Goal: Information Seeking & Learning: Learn about a topic

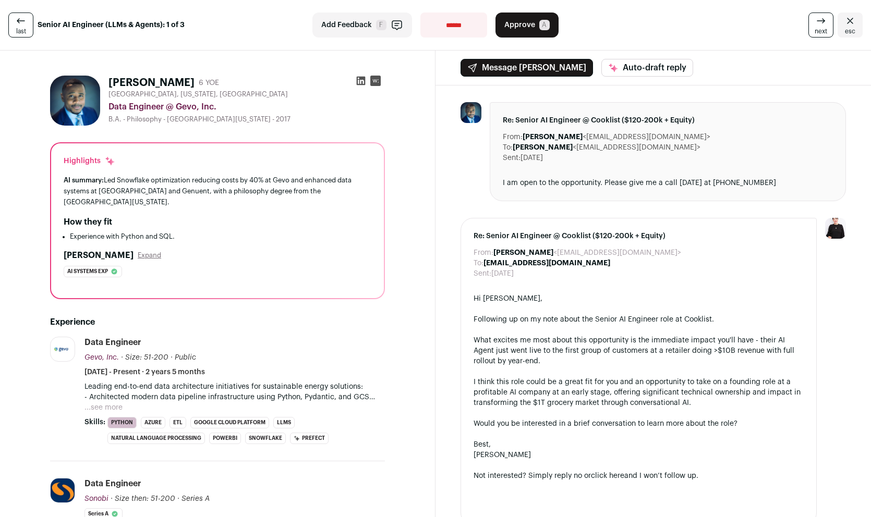
scroll to position [33, 0]
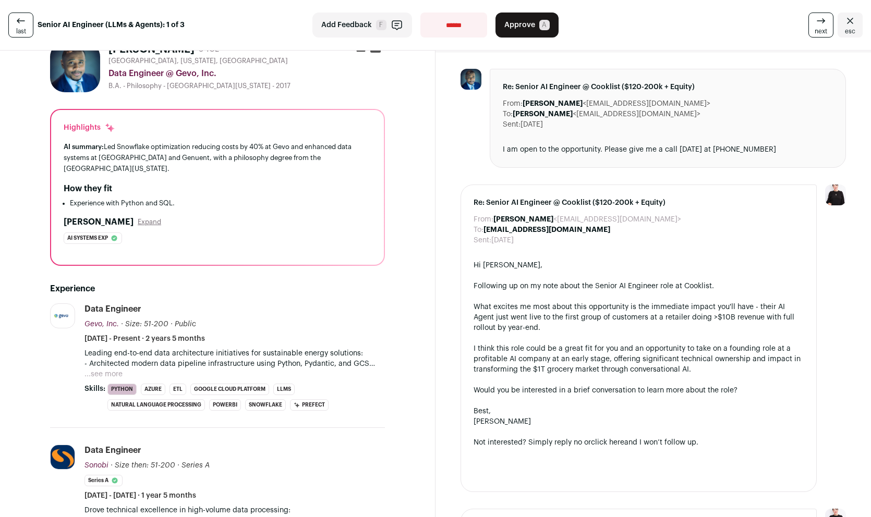
click at [113, 369] on button "...see more" at bounding box center [103, 374] width 38 height 10
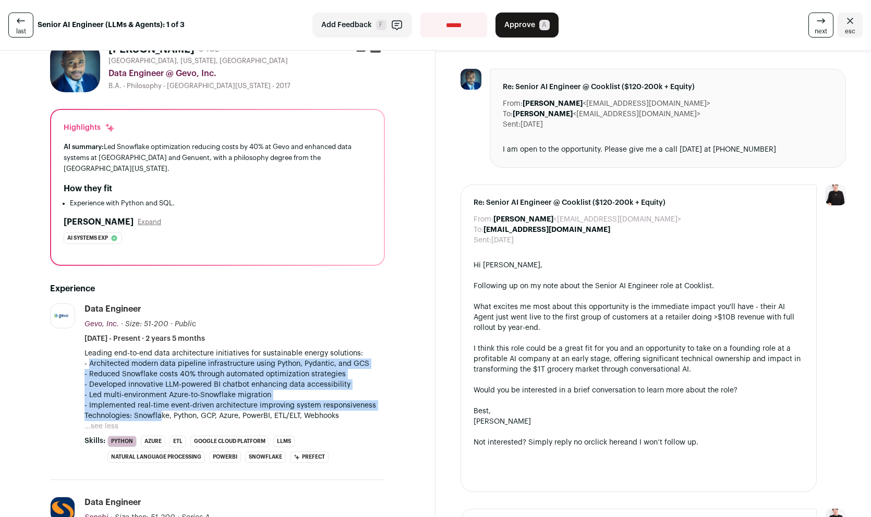
drag, startPoint x: 89, startPoint y: 355, endPoint x: 158, endPoint y: 400, distance: 82.6
click at [158, 400] on div "Leading end-to-end data architecture initiatives for sustainable energy solutio…" at bounding box center [234, 384] width 300 height 73
click at [158, 411] on p "Technologies: Snowflake, Python, GCP, Azure, PowerBI, ETL/ELT, Webhooks" at bounding box center [234, 416] width 300 height 10
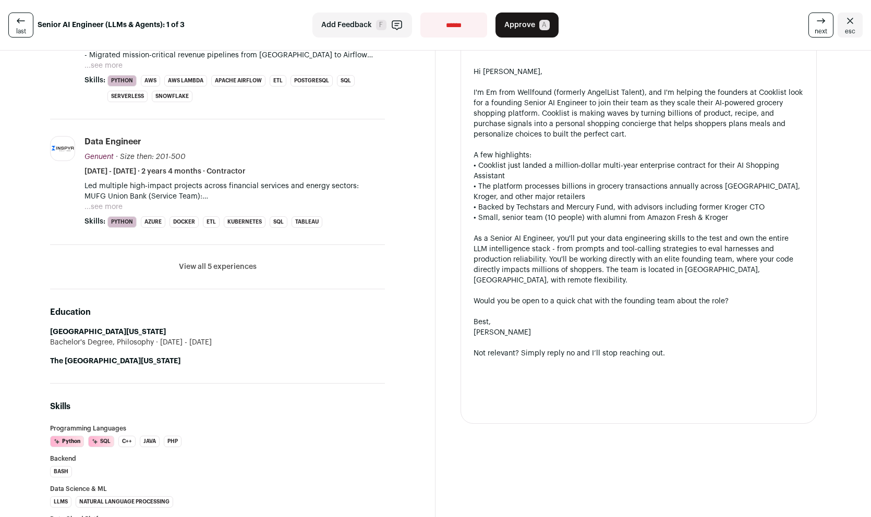
scroll to position [0, 0]
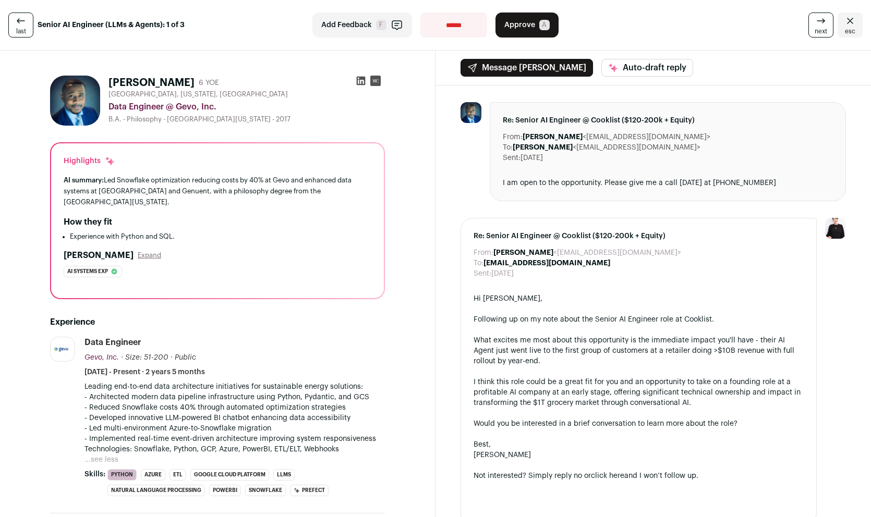
click at [826, 31] on span "next" at bounding box center [820, 31] width 13 height 8
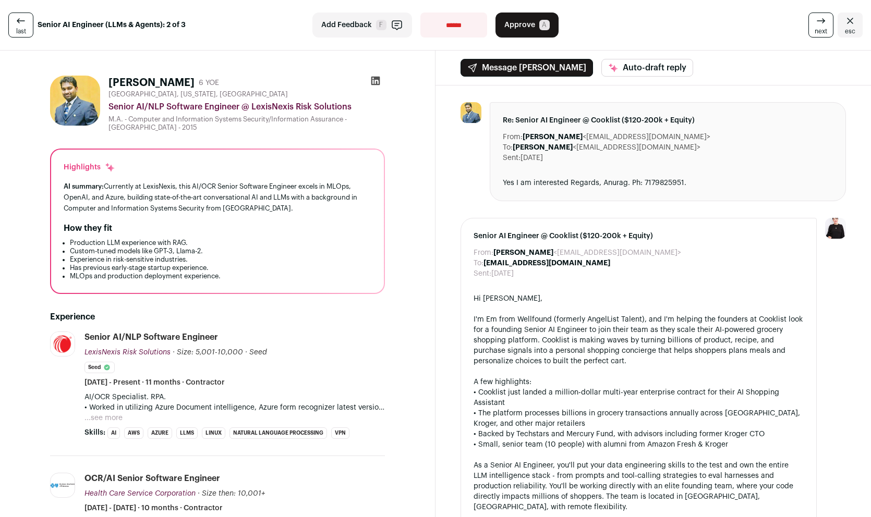
click at [104, 417] on button "...see more" at bounding box center [103, 418] width 38 height 10
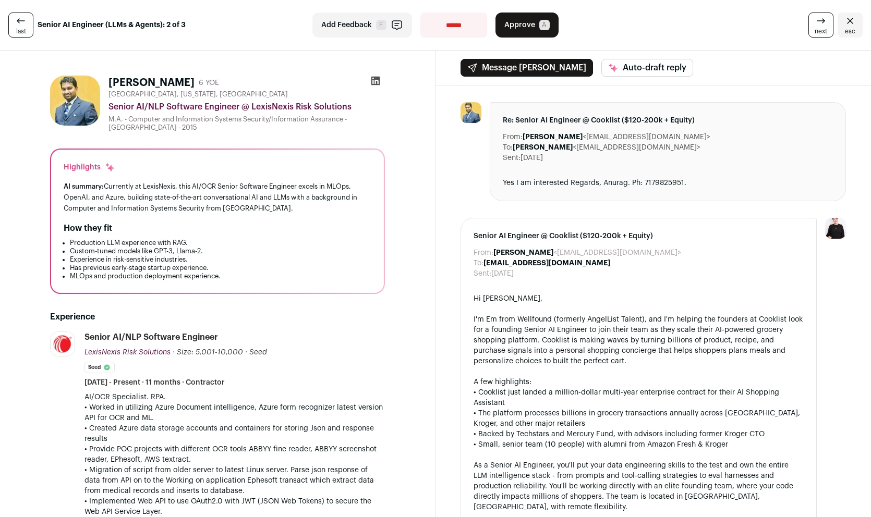
click at [816, 16] on icon at bounding box center [820, 21] width 13 height 13
